Goal: Information Seeking & Learning: Learn about a topic

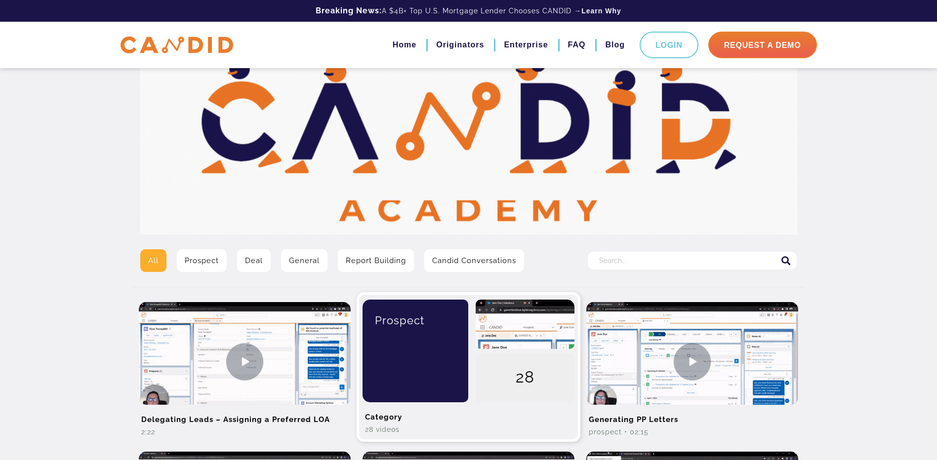
scroll to position [99, 0]
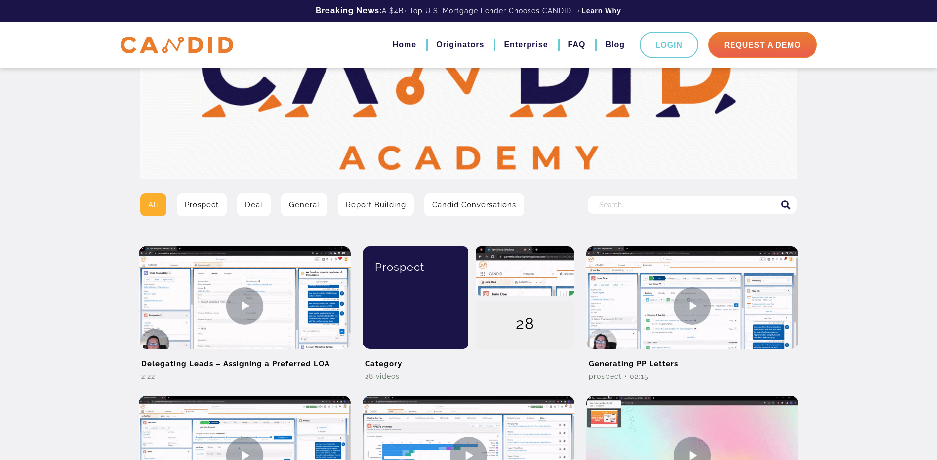
click at [620, 203] on input "Search for:" at bounding box center [692, 205] width 209 height 18
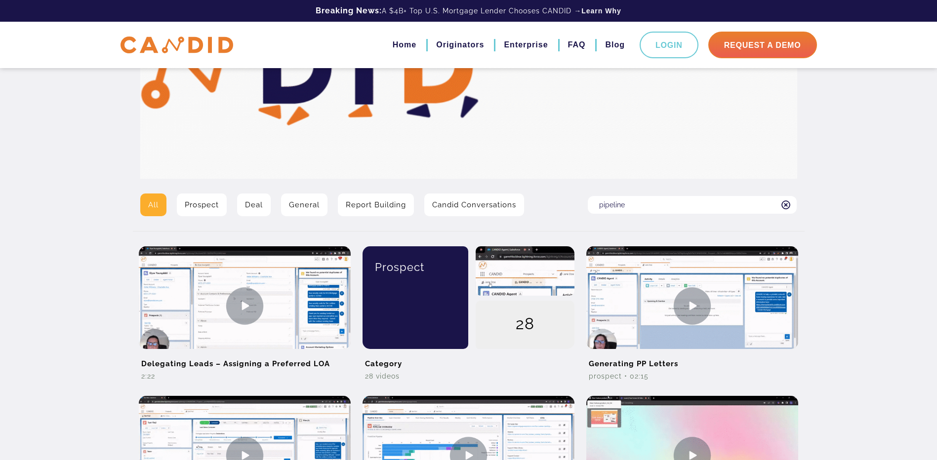
type input "pipeline"
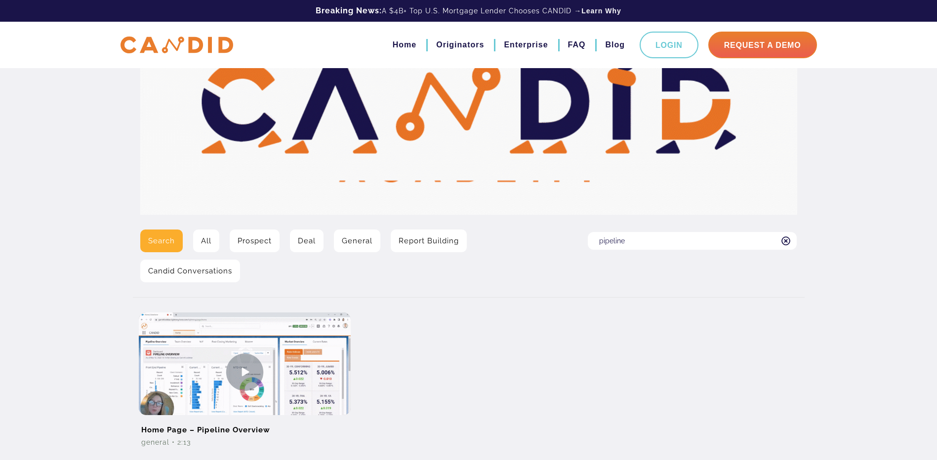
scroll to position [148, 0]
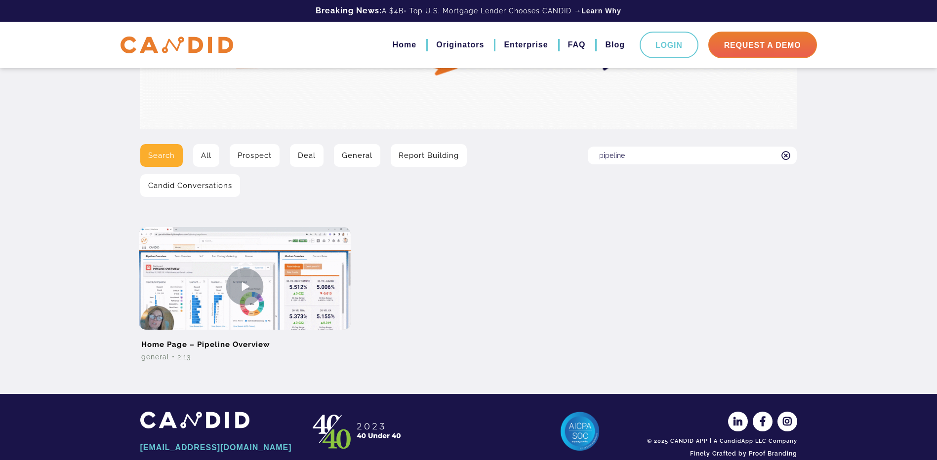
click at [429, 158] on link "Report Building" at bounding box center [429, 155] width 76 height 23
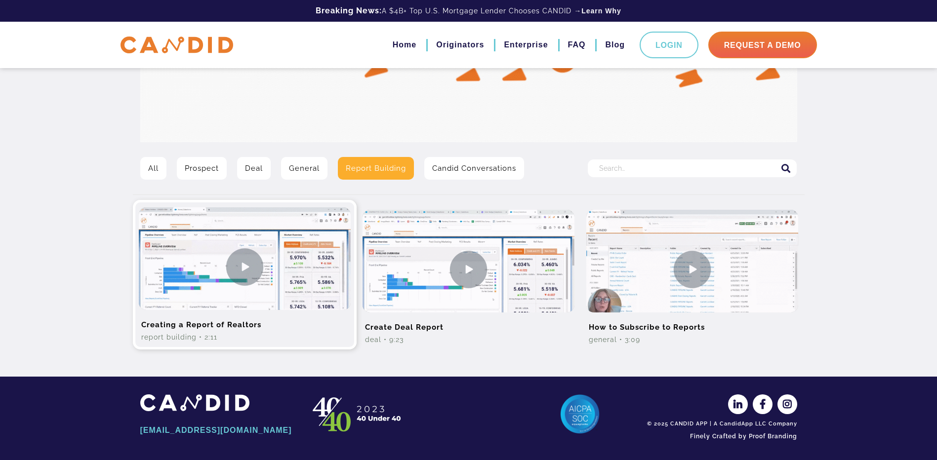
scroll to position [137, 0]
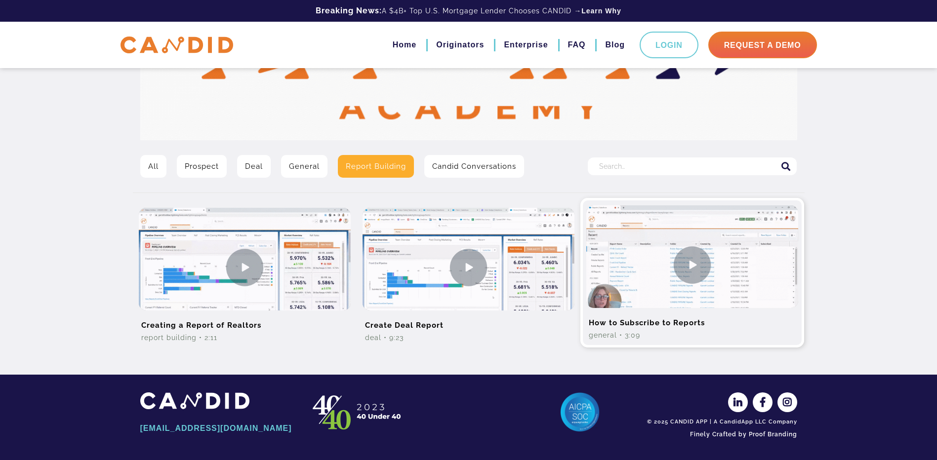
click at [705, 266] on img at bounding box center [692, 265] width 212 height 119
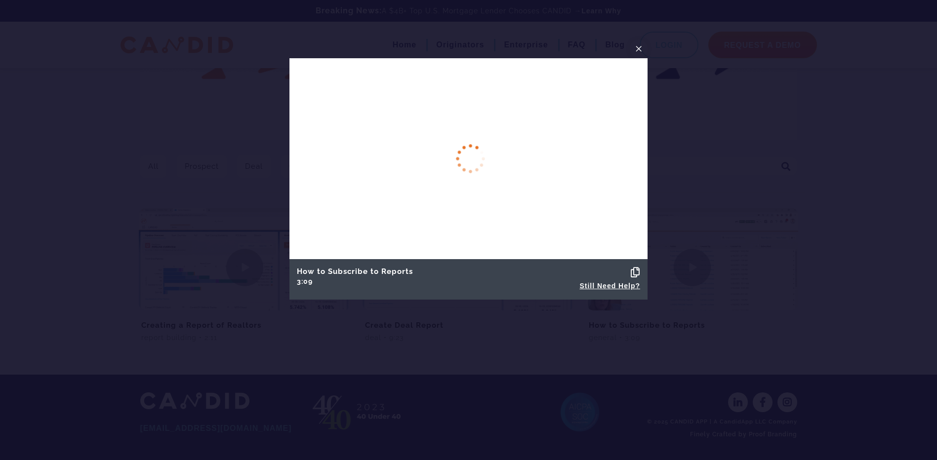
scroll to position [90, 0]
